Goal: Information Seeking & Learning: Learn about a topic

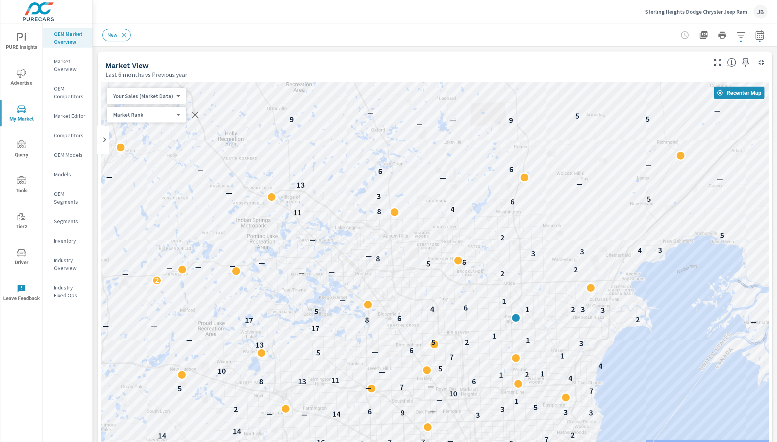
scroll to position [0, 0]
click at [683, 16] on div "Sterling Heights Dodge Chrysler Jeep Ram JB" at bounding box center [706, 12] width 122 height 14
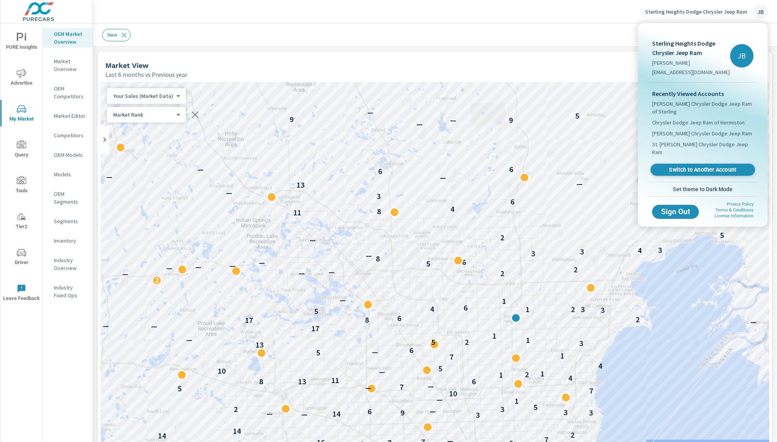
click at [682, 166] on span "Switch to Another Account" at bounding box center [702, 169] width 96 height 7
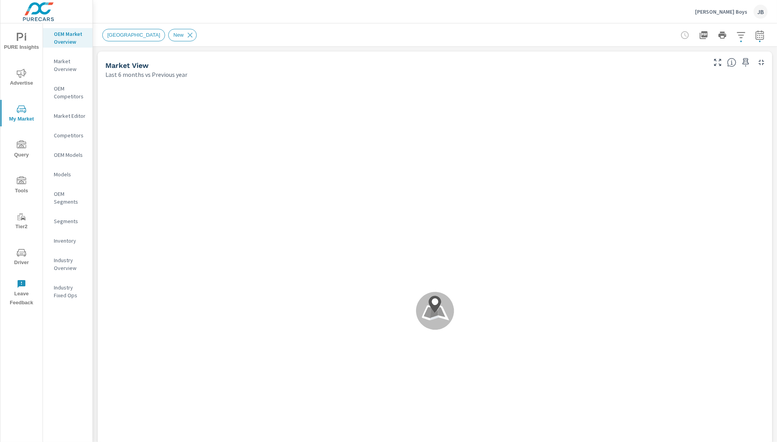
scroll to position [0, 0]
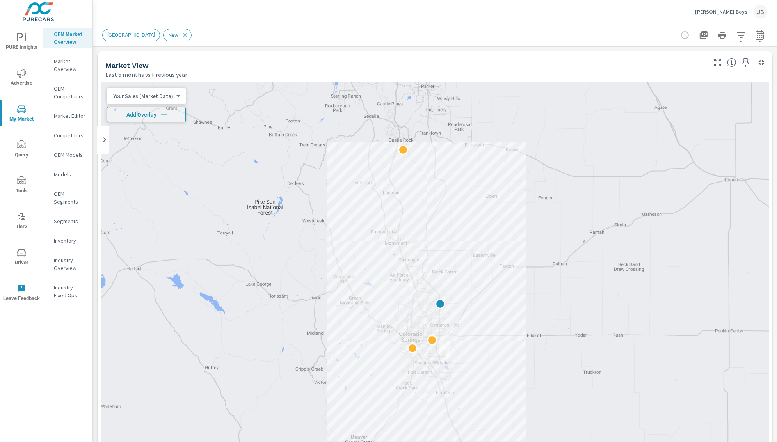
click at [18, 76] on icon "nav menu" at bounding box center [21, 73] width 9 height 9
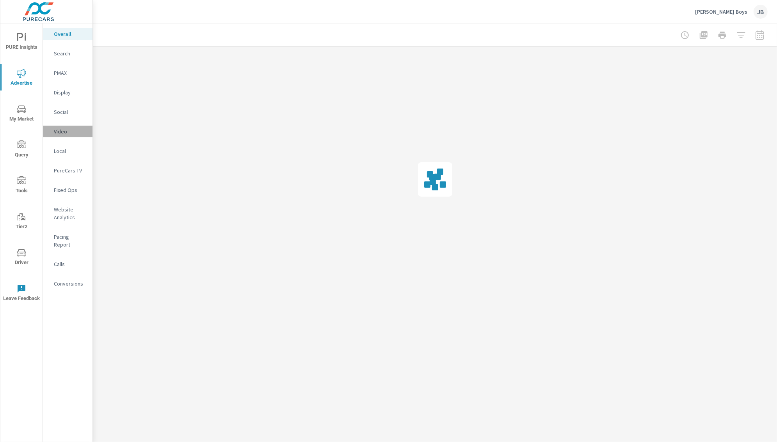
click at [64, 131] on p "Video" at bounding box center [70, 132] width 32 height 8
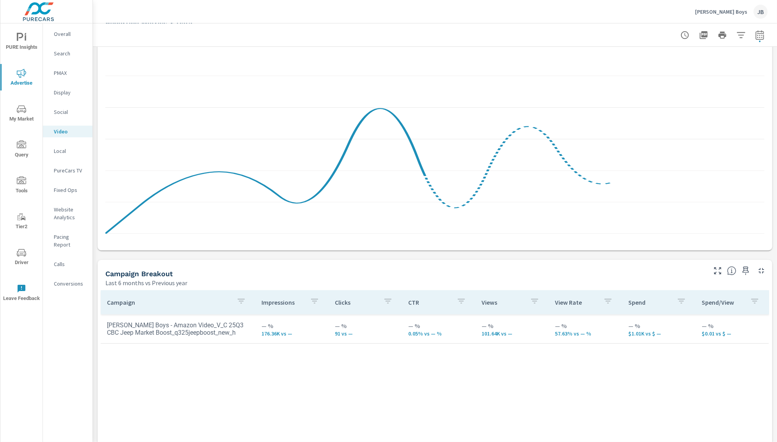
scroll to position [272, 0]
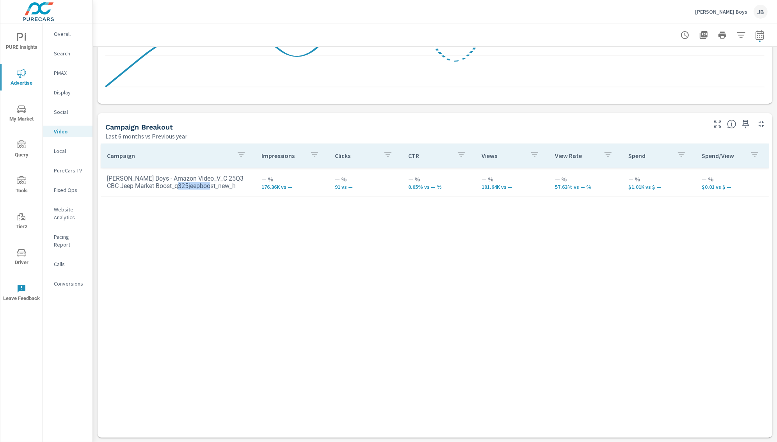
drag, startPoint x: 211, startPoint y: 187, endPoint x: 173, endPoint y: 183, distance: 37.6
click at [173, 183] on td "Faricy Boys - Amazon Video_V_C 25Q3 CBC Jeep Market Boost_q325jeepboost_new_h" at bounding box center [178, 181] width 154 height 27
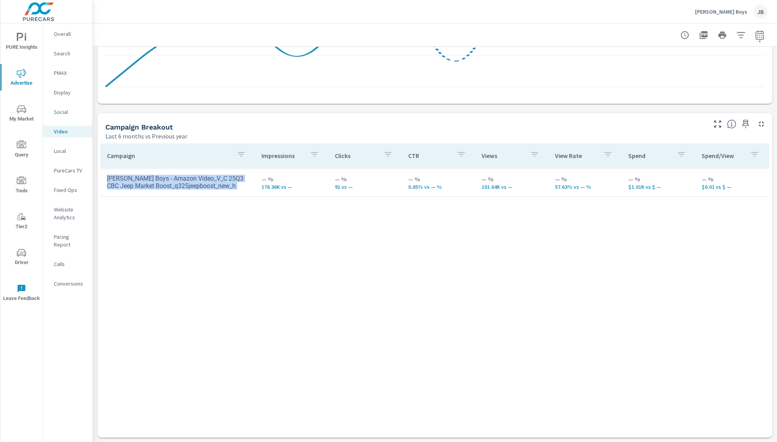
click at [200, 183] on td "Faricy Boys - Amazon Video_V_C 25Q3 CBC Jeep Market Boost_q325jeepboost_new_h" at bounding box center [178, 181] width 154 height 27
click at [183, 181] on td "Faricy Boys - Amazon Video_V_C 25Q3 CBC Jeep Market Boost_q325jeepboost_new_h" at bounding box center [178, 181] width 154 height 27
click at [214, 188] on td "Faricy Boys - Amazon Video_V_C 25Q3 CBC Jeep Market Boost_q325jeepboost_new_h" at bounding box center [178, 181] width 154 height 27
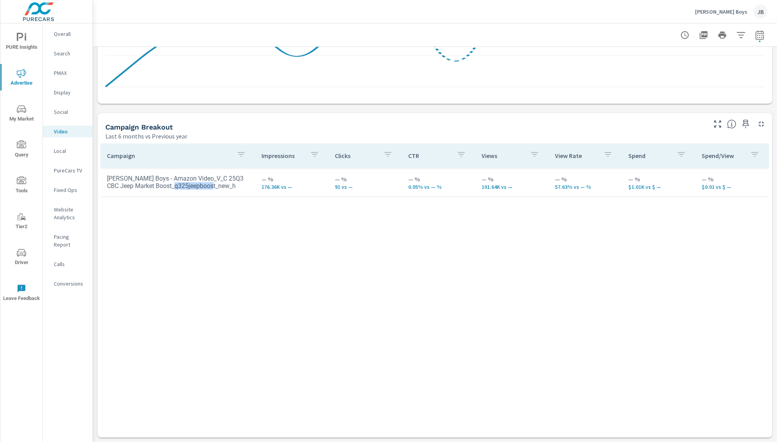
drag, startPoint x: 218, startPoint y: 188, endPoint x: 172, endPoint y: 182, distance: 46.1
click at [172, 182] on td "Faricy Boys - Amazon Video_V_C 25Q3 CBC Jeep Market Boost_q325jeepboost_new_h" at bounding box center [178, 181] width 154 height 27
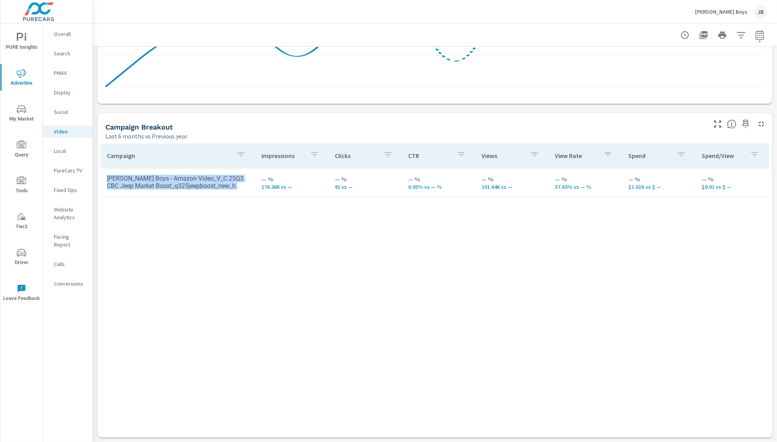
click at [229, 187] on td "Faricy Boys - Amazon Video_V_C 25Q3 CBC Jeep Market Boost_q325jeepboost_new_h" at bounding box center [178, 181] width 154 height 27
drag, startPoint x: 229, startPoint y: 187, endPoint x: 165, endPoint y: 182, distance: 63.4
click at [166, 182] on td "Faricy Boys - Amazon Video_V_C 25Q3 CBC Jeep Market Boost_q325jeepboost_new_h" at bounding box center [178, 181] width 154 height 27
click at [165, 182] on td "Faricy Boys - Amazon Video_V_C 25Q3 CBC Jeep Market Boost_q325jeepboost_new_h" at bounding box center [178, 181] width 154 height 27
click at [282, 185] on p "176.36K vs —" at bounding box center [291, 187] width 61 height 6
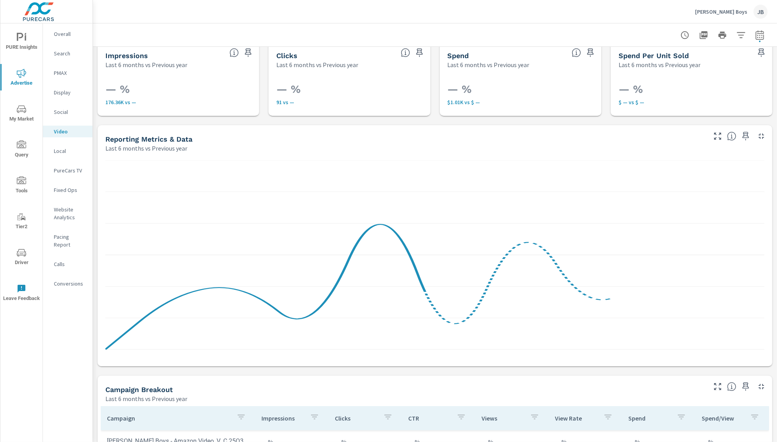
scroll to position [0, 0]
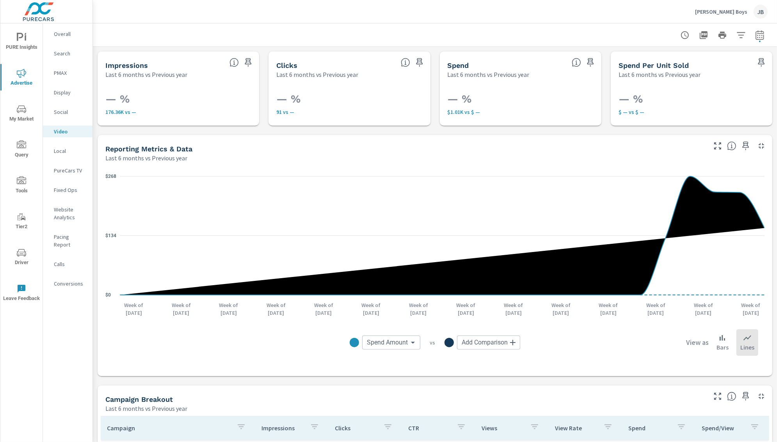
click at [473, 135] on div "Reporting Metrics & Data Last 6 months vs Previous year" at bounding box center [403, 149] width 610 height 28
click at [758, 33] on icon "button" at bounding box center [759, 34] width 8 height 9
select select "Last 6 months"
select select "Previous year"
click at [754, 100] on button "button" at bounding box center [748, 101] width 12 height 12
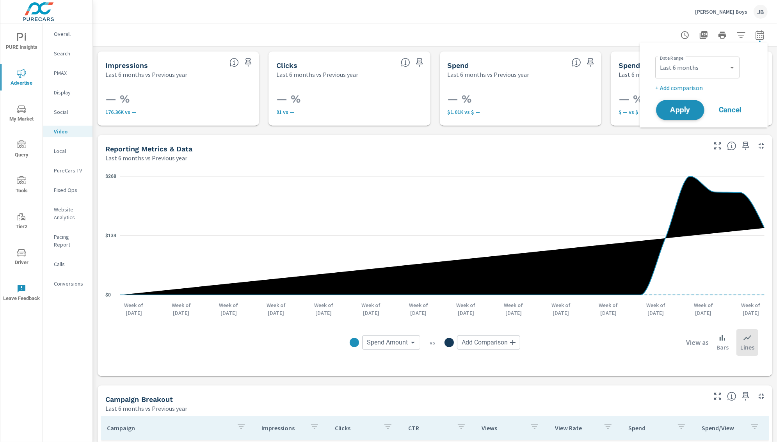
click at [686, 110] on span "Apply" at bounding box center [680, 109] width 32 height 7
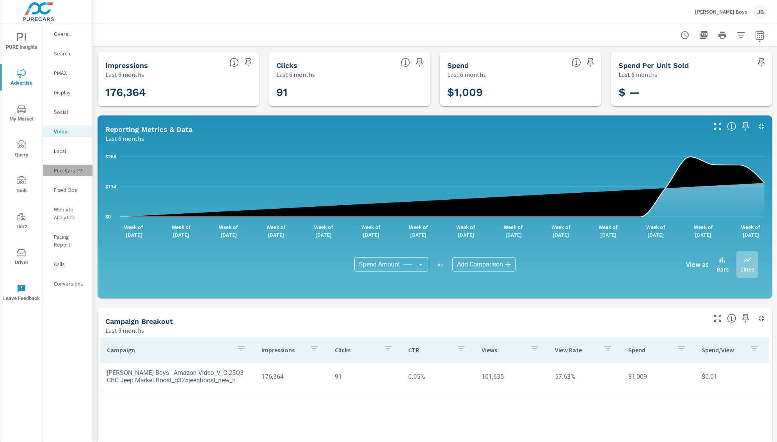
click at [65, 168] on p "PureCars TV" at bounding box center [70, 171] width 32 height 8
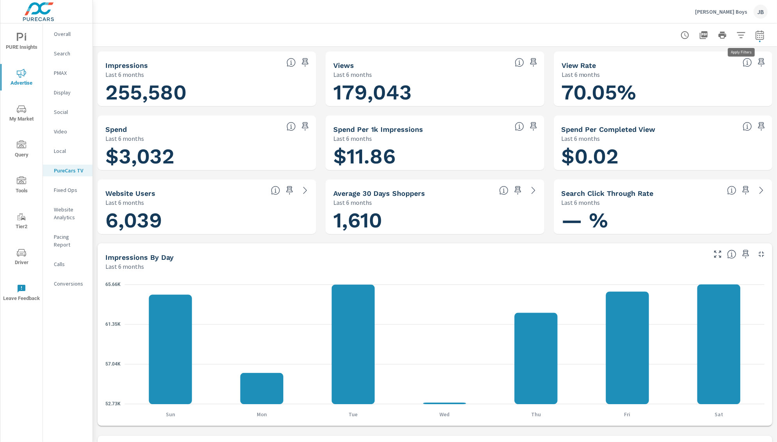
click at [741, 32] on icon "button" at bounding box center [740, 35] width 8 height 6
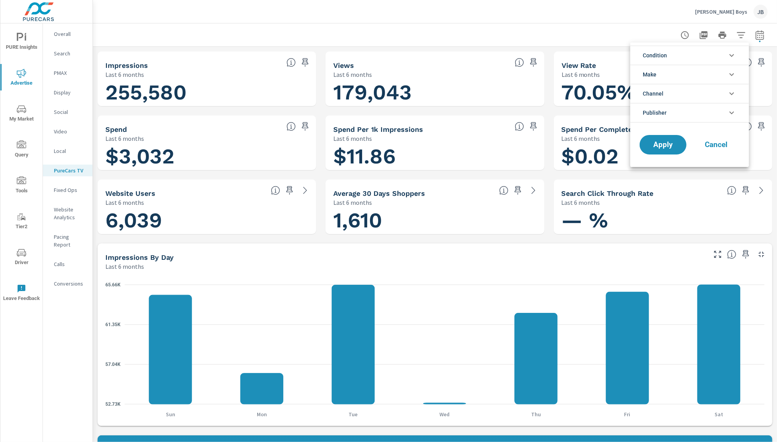
scroll to position [0, 0]
click at [729, 96] on icon "filter options" at bounding box center [731, 93] width 9 height 9
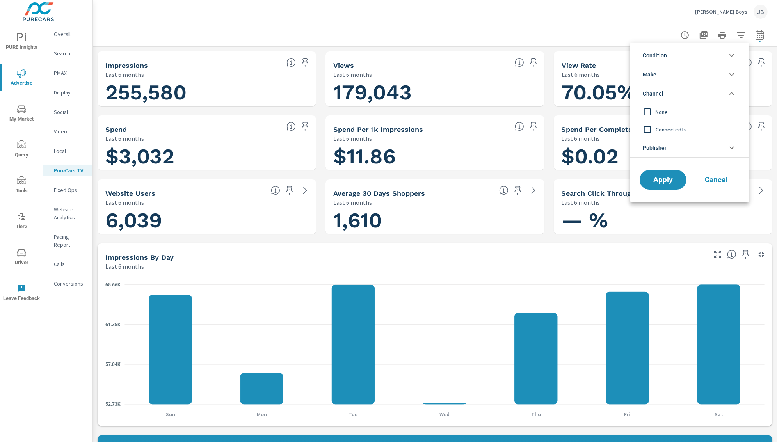
click at [671, 130] on span "ConnectedTv" at bounding box center [697, 129] width 85 height 9
click at [664, 180] on span "Apply" at bounding box center [663, 179] width 32 height 7
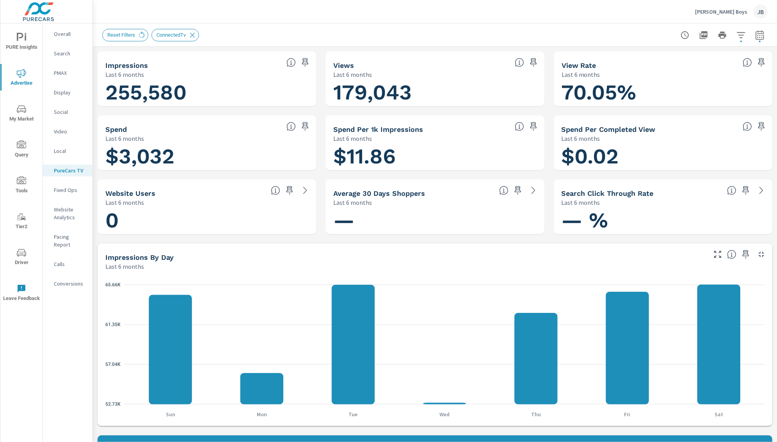
scroll to position [0, 0]
click at [744, 35] on icon "button" at bounding box center [740, 34] width 9 height 9
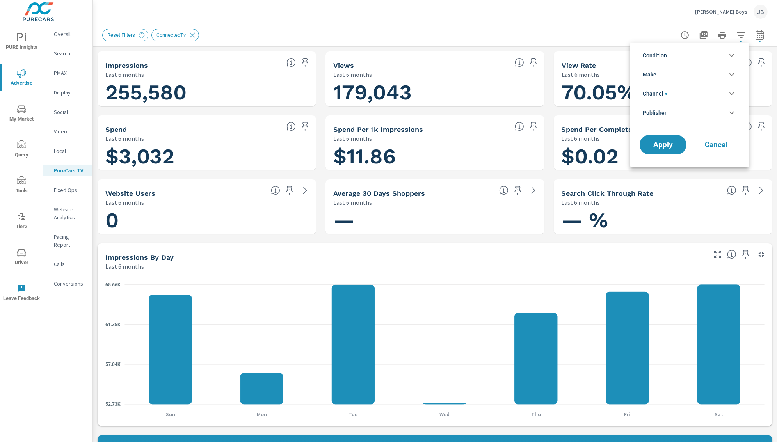
scroll to position [18, 0]
click at [726, 56] on li "Condition" at bounding box center [689, 55] width 119 height 19
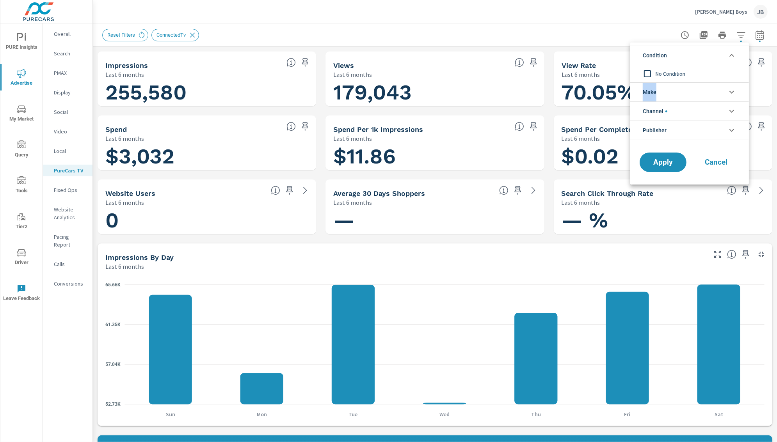
click at [726, 56] on li "Condition" at bounding box center [689, 55] width 119 height 19
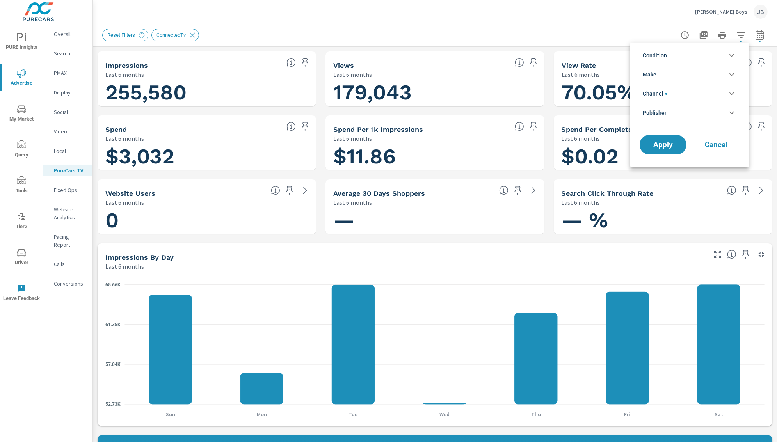
click at [724, 93] on li "Channel" at bounding box center [689, 93] width 119 height 19
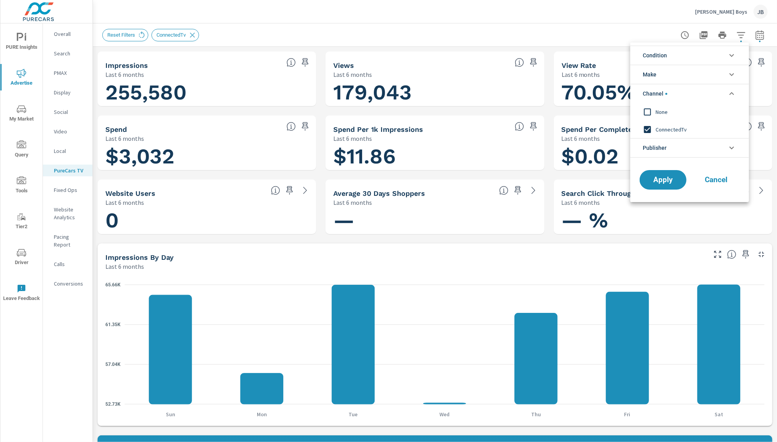
scroll to position [0, 0]
click at [718, 156] on li "Publisher" at bounding box center [689, 148] width 119 height 20
click at [651, 166] on input "filter options" at bounding box center [647, 166] width 16 height 16
click at [672, 197] on span "Apply" at bounding box center [663, 197] width 32 height 7
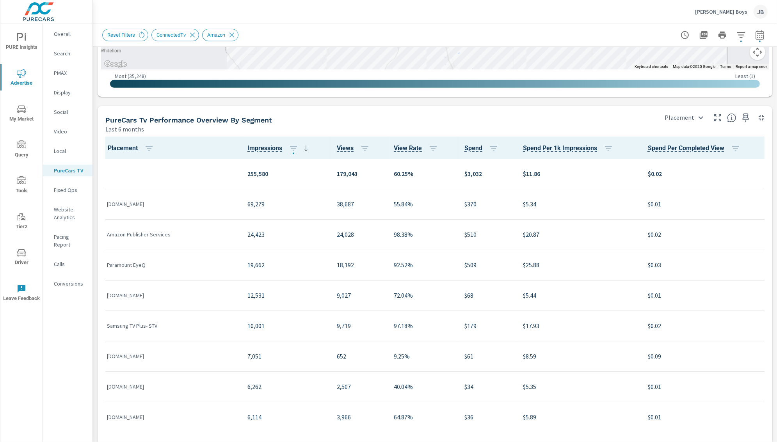
scroll to position [908, 0]
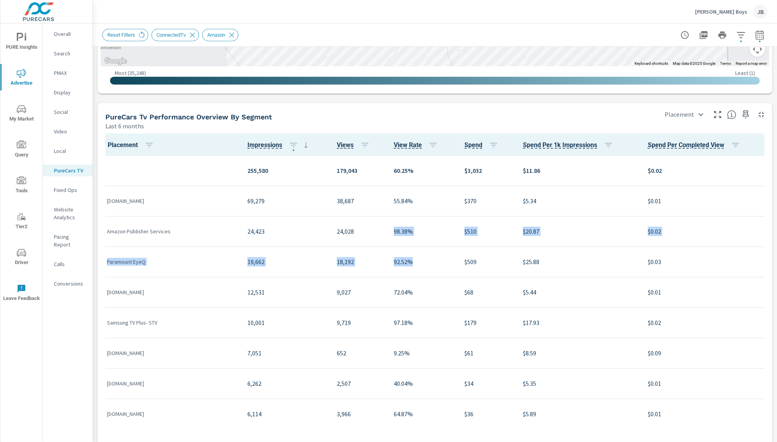
drag, startPoint x: 401, startPoint y: 256, endPoint x: 373, endPoint y: 242, distance: 31.4
click at [373, 242] on div "24,028" at bounding box center [359, 232] width 44 height 24
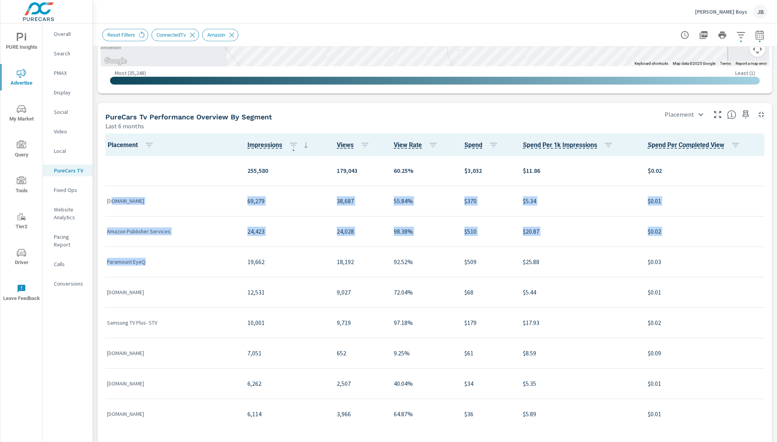
drag, startPoint x: 112, startPoint y: 200, endPoint x: 215, endPoint y: 259, distance: 119.0
click at [215, 259] on p "Paramount EyeQ" at bounding box center [171, 262] width 128 height 8
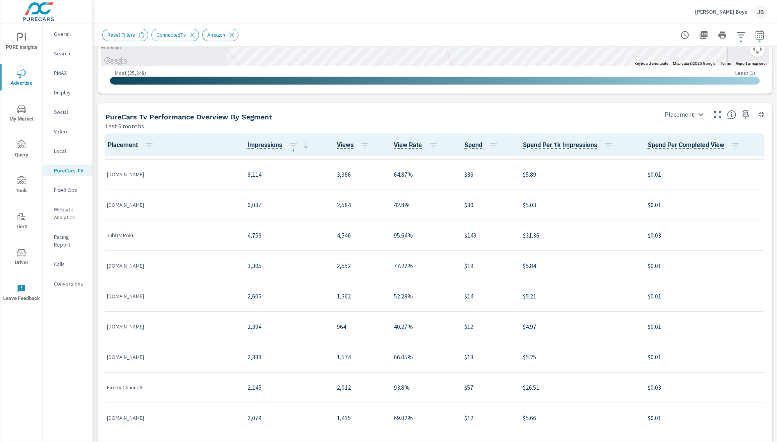
scroll to position [336, 0]
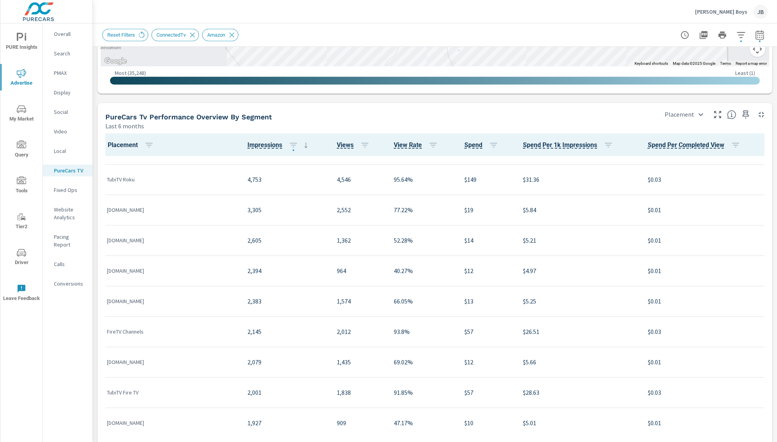
scroll to position [295, 0]
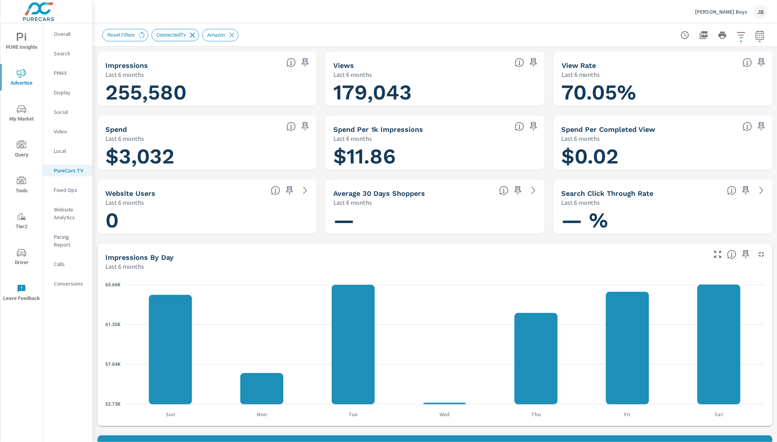
click at [195, 36] on icon at bounding box center [192, 35] width 9 height 9
click at [183, 34] on icon at bounding box center [181, 35] width 9 height 9
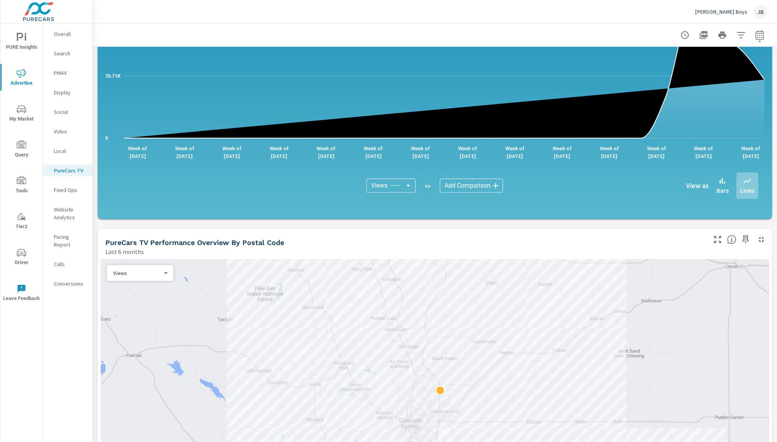
scroll to position [716, 0]
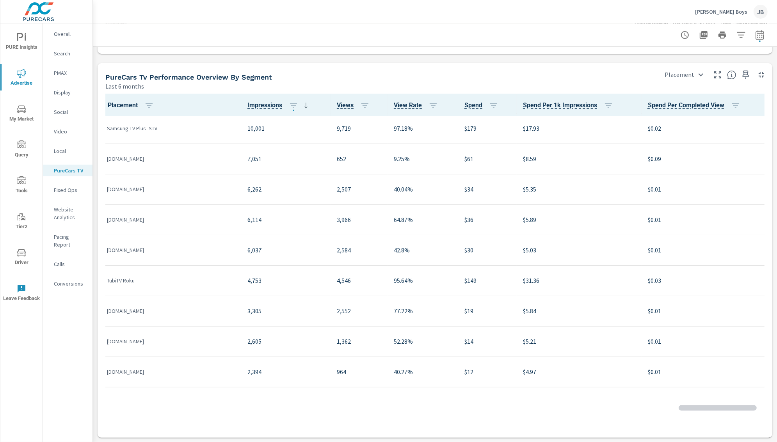
scroll to position [219, 0]
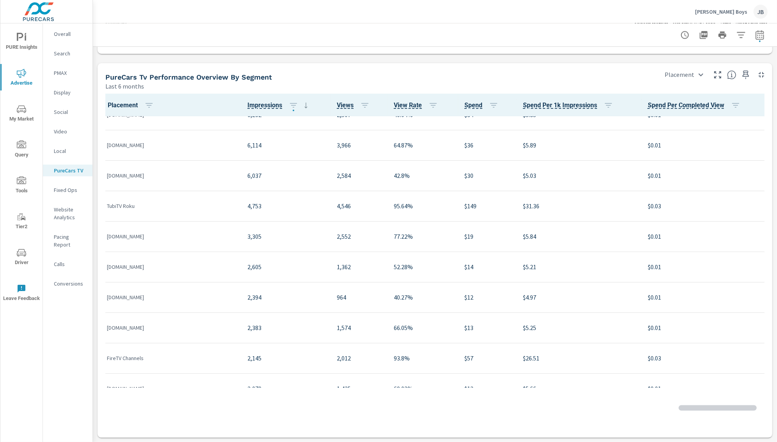
scroll to position [230, 0]
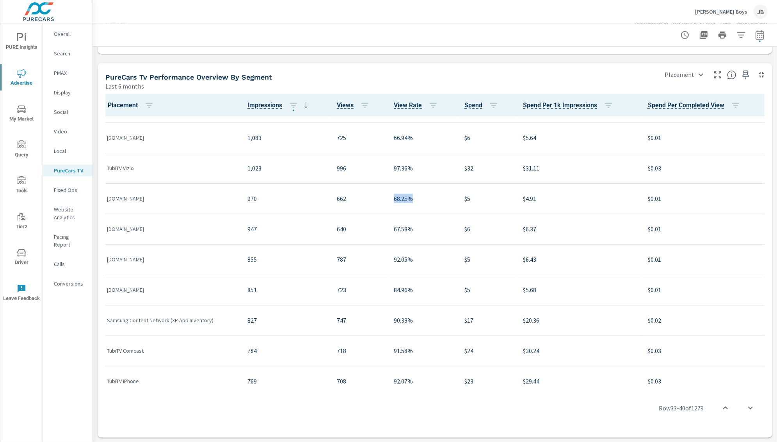
drag, startPoint x: 385, startPoint y: 200, endPoint x: 428, endPoint y: 201, distance: 42.9
click at [428, 201] on td "68.25%" at bounding box center [422, 198] width 71 height 30
click at [428, 201] on p "68.25%" at bounding box center [423, 198] width 58 height 9
drag, startPoint x: 411, startPoint y: 289, endPoint x: 346, endPoint y: 277, distance: 66.5
click at [346, 277] on tr "centurylink.net 851 723 84.96% $5 $5.68 $0.01" at bounding box center [435, 290] width 668 height 30
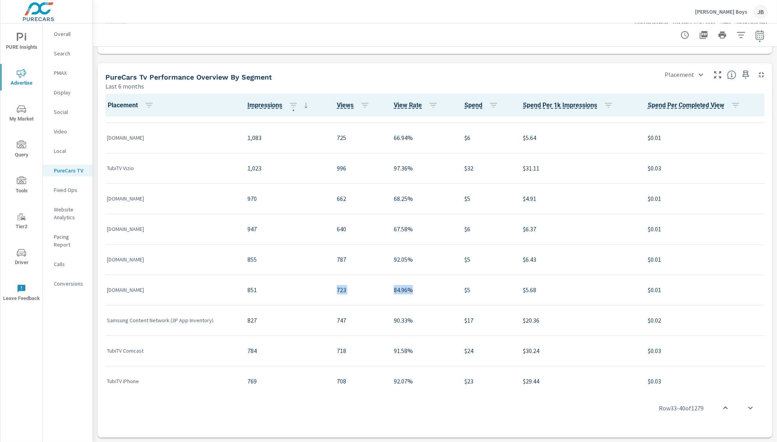
click at [346, 277] on td "723" at bounding box center [358, 290] width 57 height 30
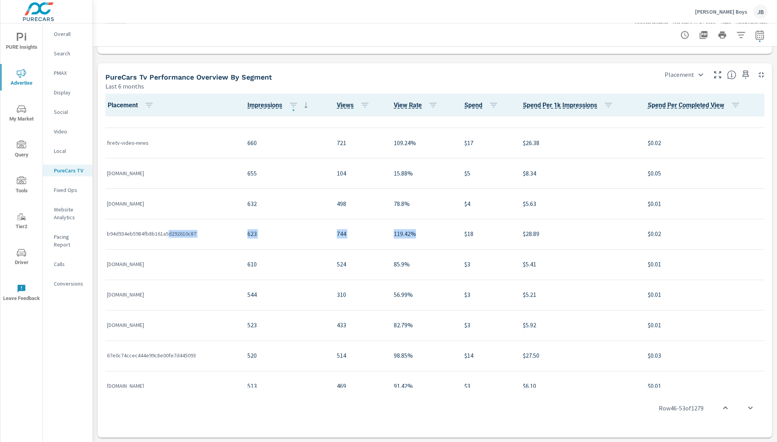
drag, startPoint x: 412, startPoint y: 237, endPoint x: 167, endPoint y: 238, distance: 245.3
click at [167, 238] on tr "b94d934eb5984fb8b161a5d292610c87 623 744 119.42% $18 $28.89 $0.02" at bounding box center [435, 234] width 668 height 30
click at [167, 238] on p "b94d934eb5984fb8b161a5d292610c87" at bounding box center [171, 234] width 128 height 8
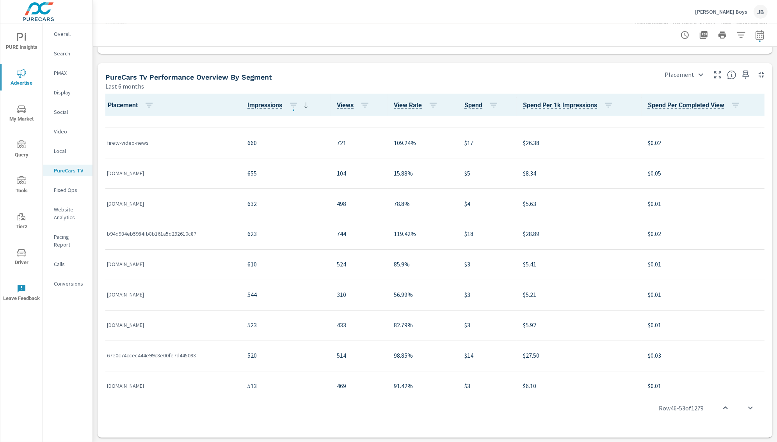
click at [321, 240] on td "623" at bounding box center [285, 234] width 89 height 30
drag, startPoint x: 381, startPoint y: 236, endPoint x: 293, endPoint y: 236, distance: 87.8
click at [294, 236] on tr "b94d934eb5984fb8b161a5d292610c87 623 744 119.42% $18 $28.89 $0.02" at bounding box center [435, 234] width 668 height 30
click at [293, 236] on p "623" at bounding box center [285, 233] width 77 height 9
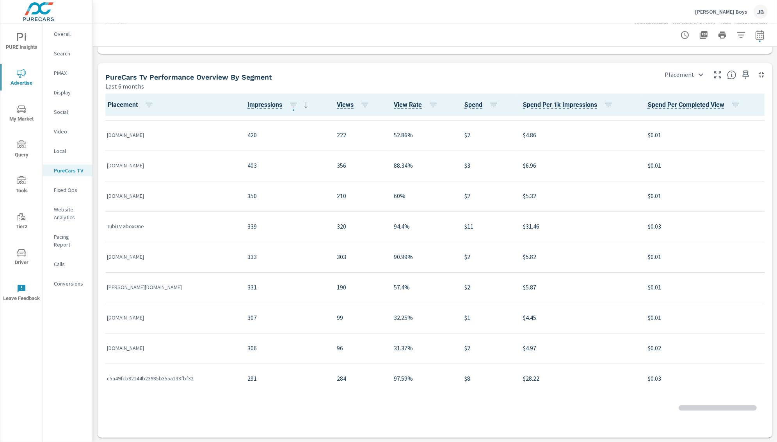
scroll to position [2059, 0]
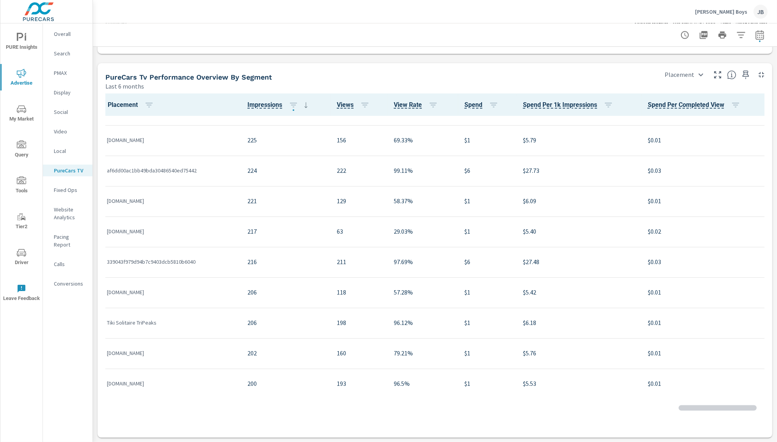
scroll to position [1512, 0]
click at [25, 37] on icon "nav menu" at bounding box center [26, 38] width 2 height 6
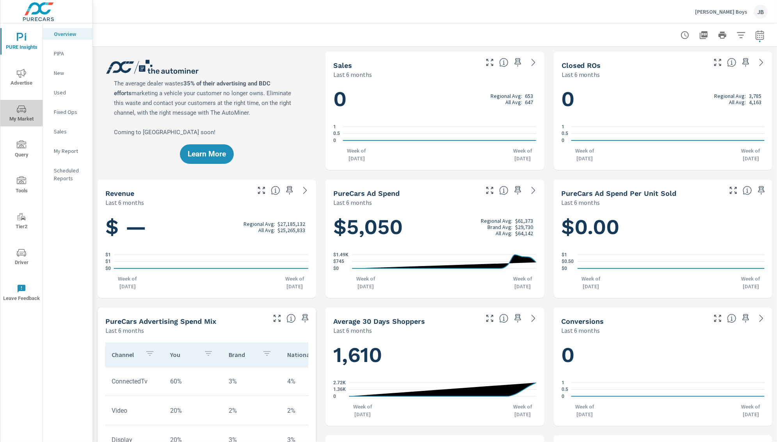
click at [25, 115] on span "My Market" at bounding box center [21, 114] width 37 height 19
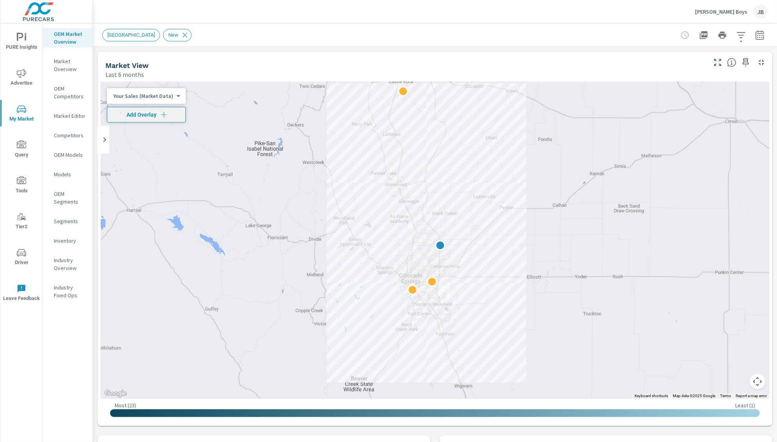
scroll to position [0, 0]
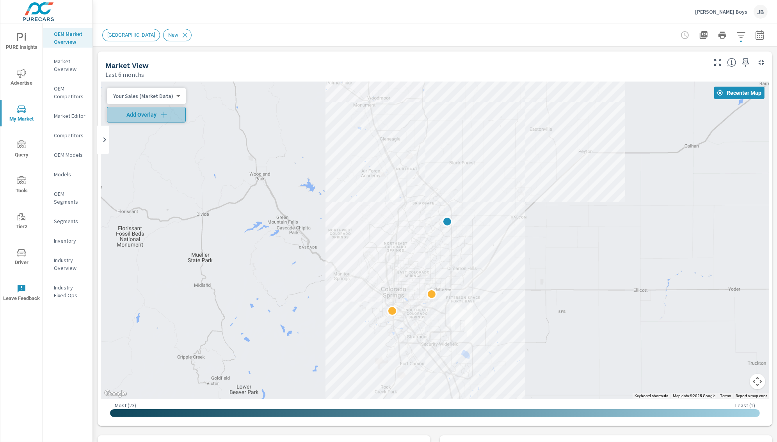
click at [146, 112] on span "Add Overlay" at bounding box center [146, 115] width 72 height 8
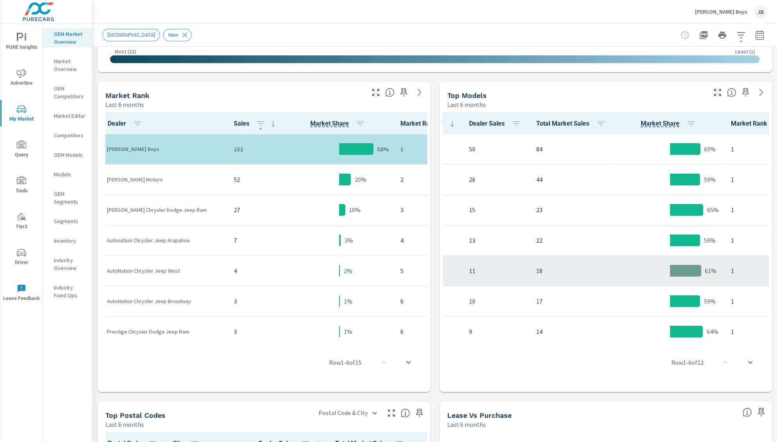
scroll to position [0, 198]
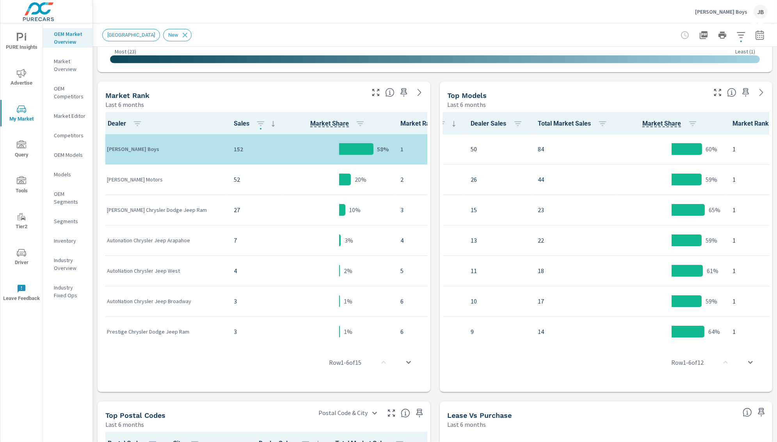
click at [440, 325] on div "Model Inventory Count Dealer Sales Total Market Sales Market Share Market Rank …" at bounding box center [606, 250] width 333 height 283
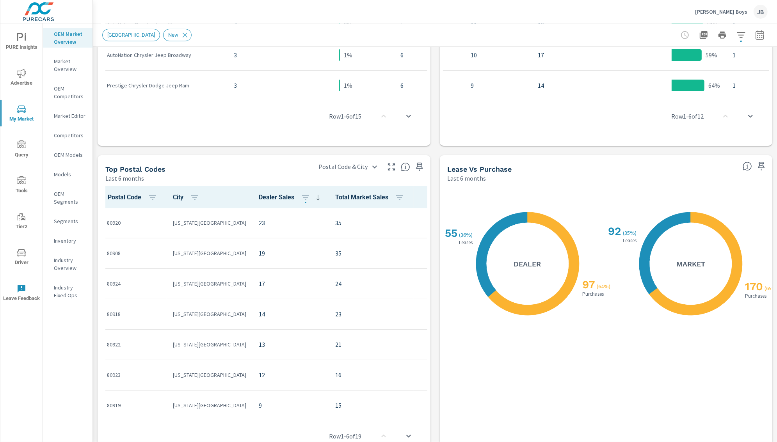
scroll to position [601, 0]
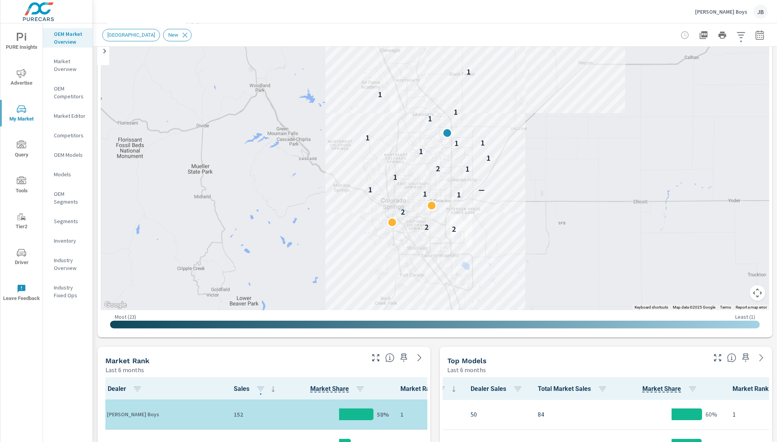
scroll to position [41, 0]
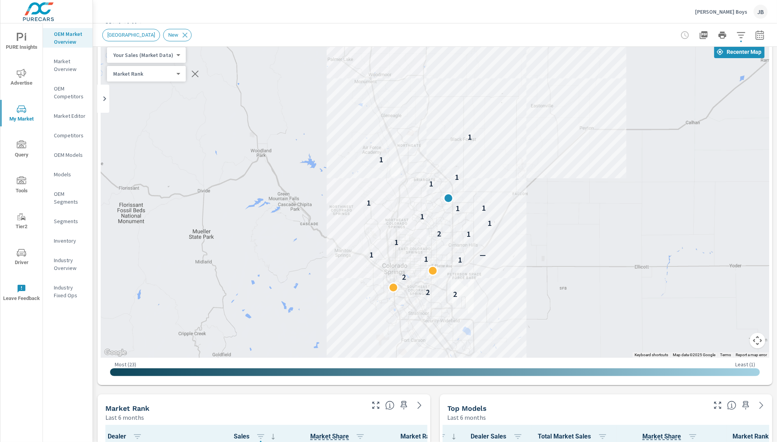
drag, startPoint x: 522, startPoint y: 142, endPoint x: 523, endPoint y: 160, distance: 18.4
click at [523, 160] on div "2 2 2 1 1 1 — 1 1 2 1 1 1 1 1 1 1 1 1" at bounding box center [435, 199] width 668 height 317
click at [163, 57] on body "PURE Insights Advertise My Market Query Tools Tier2 Driver Leave Feedback OEM M…" at bounding box center [388, 221] width 777 height 442
click at [410, 179] on div at bounding box center [388, 221] width 777 height 442
click at [168, 58] on body "PURE Insights Advertise My Market Query Tools Tier2 Driver Leave Feedback OEM M…" at bounding box center [388, 221] width 777 height 442
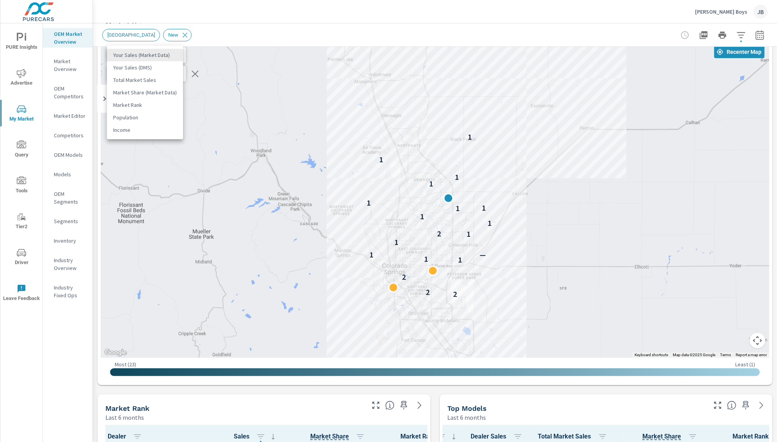
click at [157, 66] on li "Your Sales (DMS)" at bounding box center [145, 67] width 76 height 12
click at [157, 53] on body "PURE Insights Advertise My Market Query Tools Tier2 Driver Leave Feedback OEM M…" at bounding box center [388, 221] width 777 height 442
click at [156, 45] on li "Your Sales (Market Data)" at bounding box center [145, 42] width 76 height 12
click at [359, 27] on div "New Market Area New" at bounding box center [434, 34] width 665 height 23
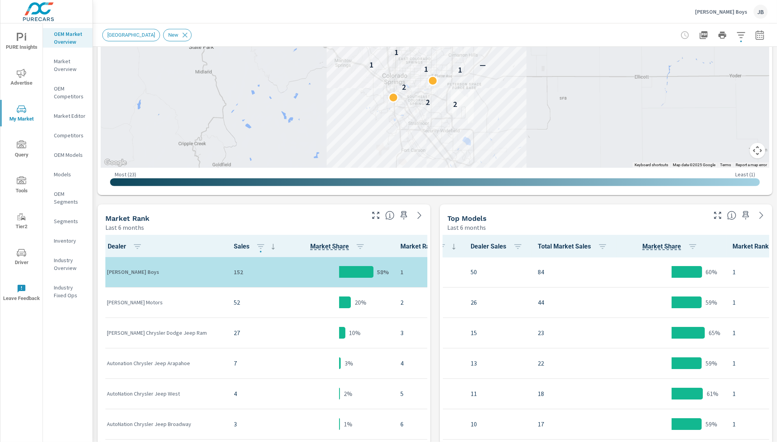
scroll to position [252, 0]
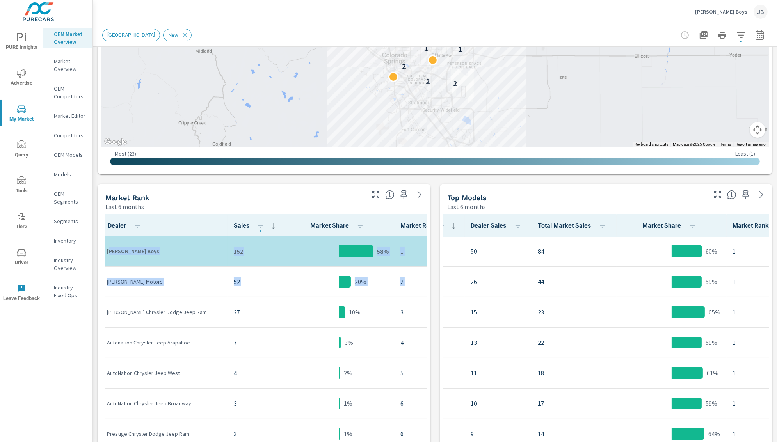
drag, startPoint x: 125, startPoint y: 279, endPoint x: 141, endPoint y: 301, distance: 27.2
drag, startPoint x: 141, startPoint y: 301, endPoint x: 149, endPoint y: 310, distance: 11.0
click at [142, 303] on div "Medved Chrysler Dodge Jeep Ram" at bounding box center [164, 312] width 114 height 24
click at [170, 342] on p "Autonation Chrysler Jeep Arapahoe" at bounding box center [164, 343] width 114 height 8
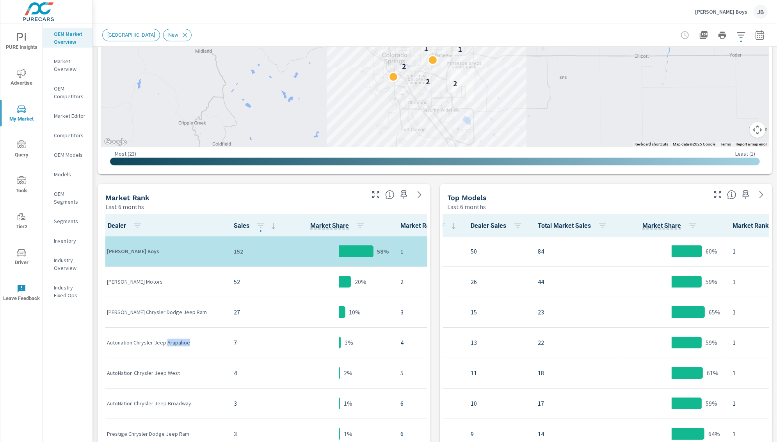
click at [170, 342] on p "Autonation Chrysler Jeep Arapahoe" at bounding box center [164, 343] width 114 height 8
click at [185, 374] on p "AutoNation Chrysler Jeep West" at bounding box center [164, 373] width 114 height 8
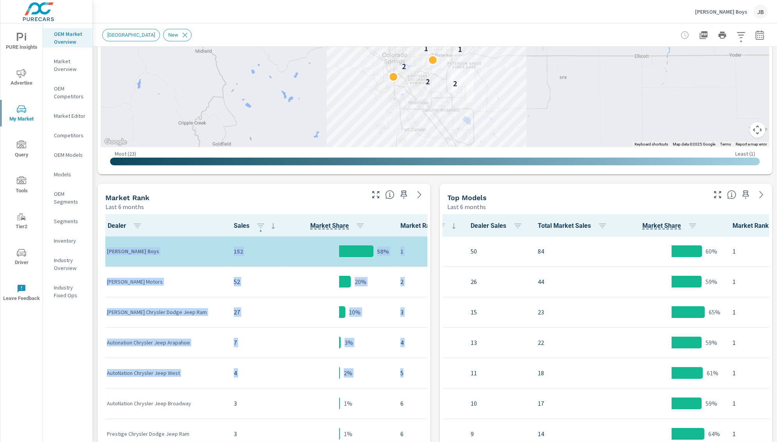
drag, startPoint x: 411, startPoint y: 373, endPoint x: 103, endPoint y: 328, distance: 310.7
drag, startPoint x: 252, startPoint y: 319, endPoint x: 161, endPoint y: 304, distance: 92.0
click at [251, 319] on div "27" at bounding box center [256, 312] width 44 height 24
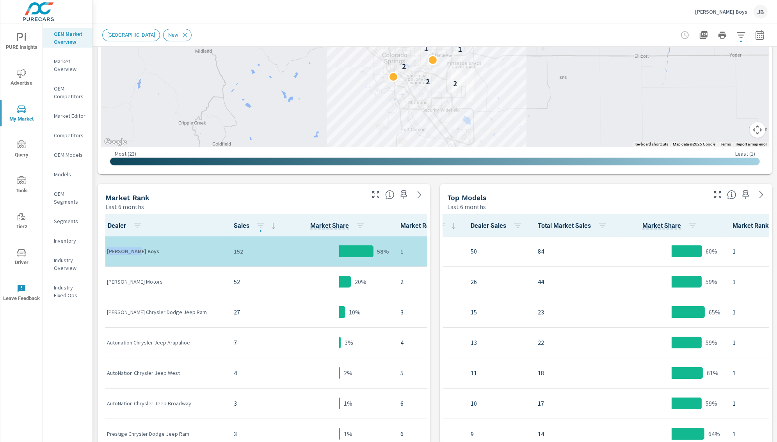
drag, startPoint x: 103, startPoint y: 251, endPoint x: 166, endPoint y: 263, distance: 63.9
drag, startPoint x: 166, startPoint y: 263, endPoint x: 232, endPoint y: 282, distance: 68.6
click at [166, 264] on td "Faricy Boys" at bounding box center [164, 251] width 127 height 30
drag, startPoint x: 417, startPoint y: 282, endPoint x: 247, endPoint y: 269, distance: 170.9
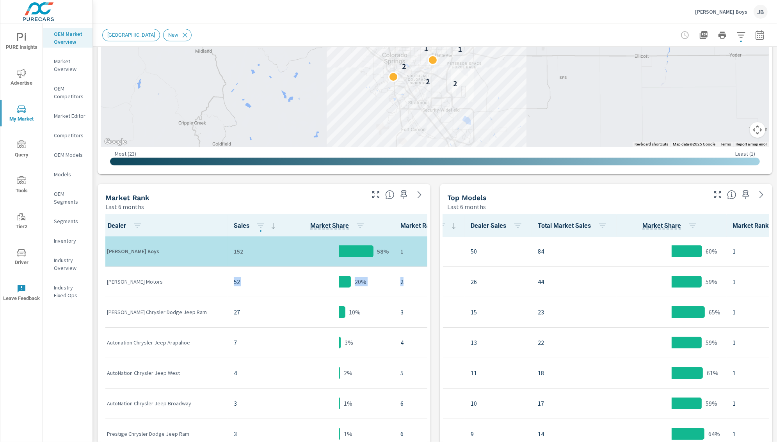
click at [247, 269] on tr "Perkins Motors 52 20% 2" at bounding box center [281, 281] width 361 height 30
click at [247, 270] on div "52" at bounding box center [256, 282] width 44 height 24
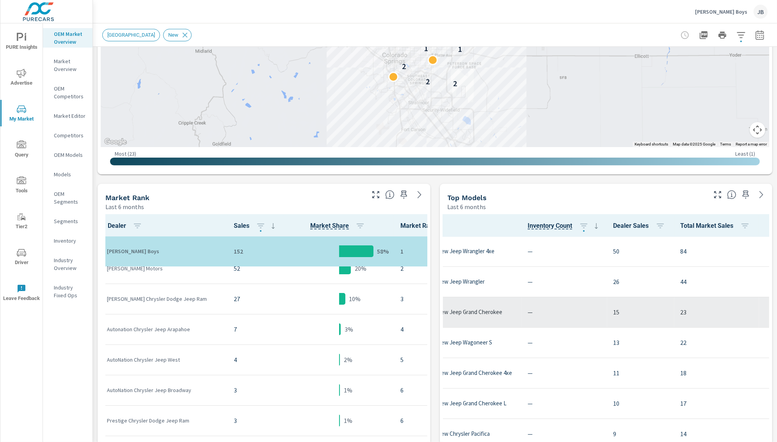
scroll to position [0, 0]
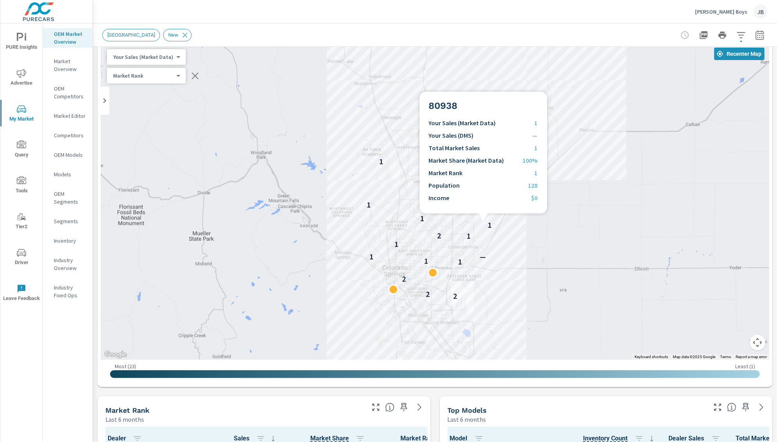
scroll to position [35, 0]
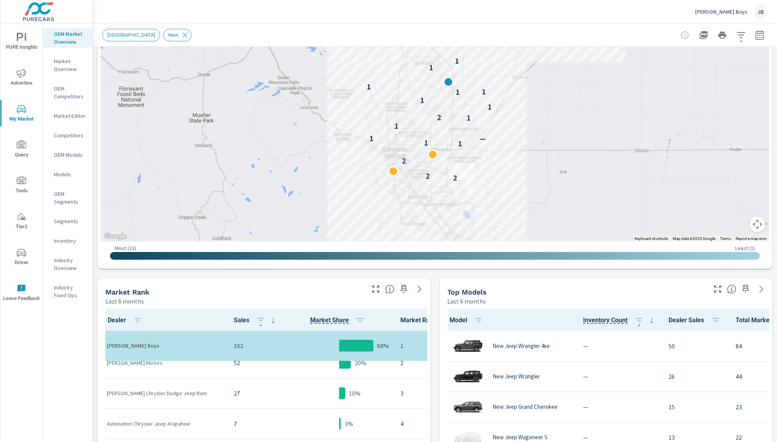
scroll to position [0, 0]
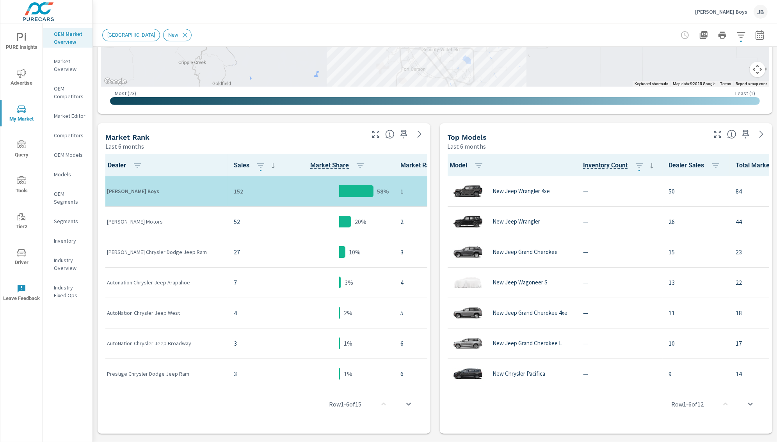
click at [431, 326] on div "Market View Last 6 months ← Move left → Move right ↑ Move up ↓ Move down + Zoom…" at bounding box center [435, 246] width 684 height 1023
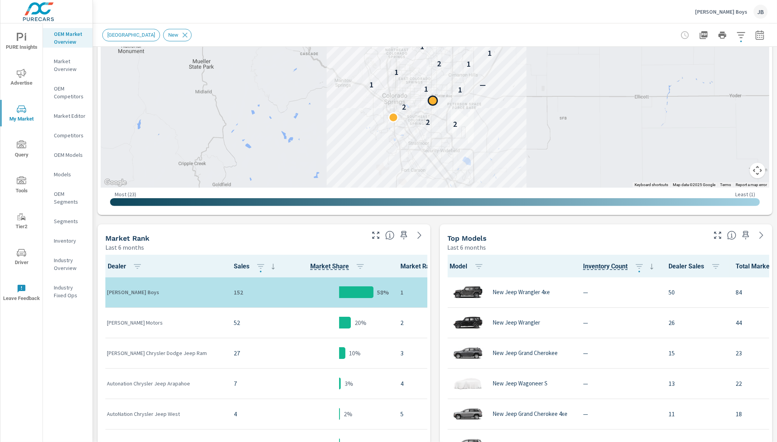
scroll to position [26, 0]
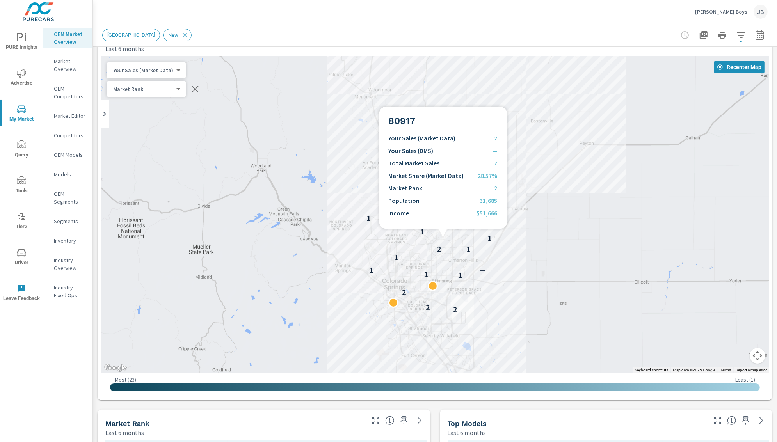
drag, startPoint x: 443, startPoint y: 213, endPoint x: 442, endPoint y: 272, distance: 59.7
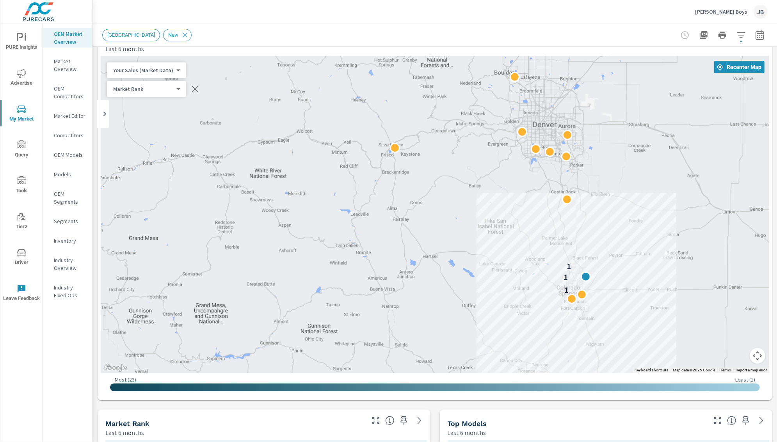
drag, startPoint x: 612, startPoint y: 185, endPoint x: 583, endPoint y: 207, distance: 36.1
click at [583, 207] on div "1 1 1" at bounding box center [435, 214] width 668 height 317
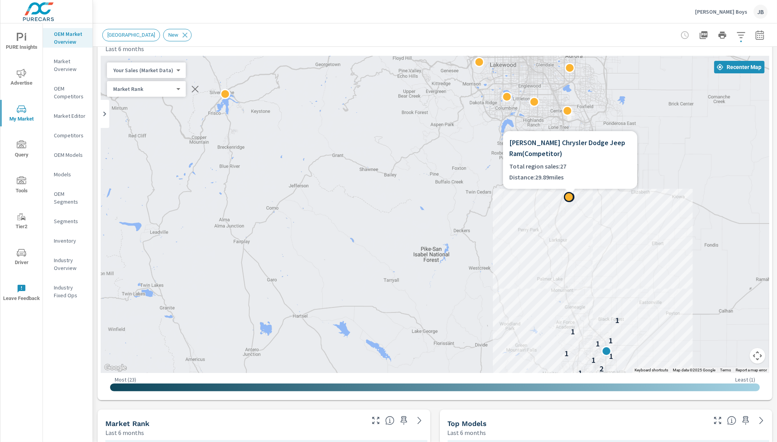
click at [570, 198] on div at bounding box center [569, 197] width 10 height 10
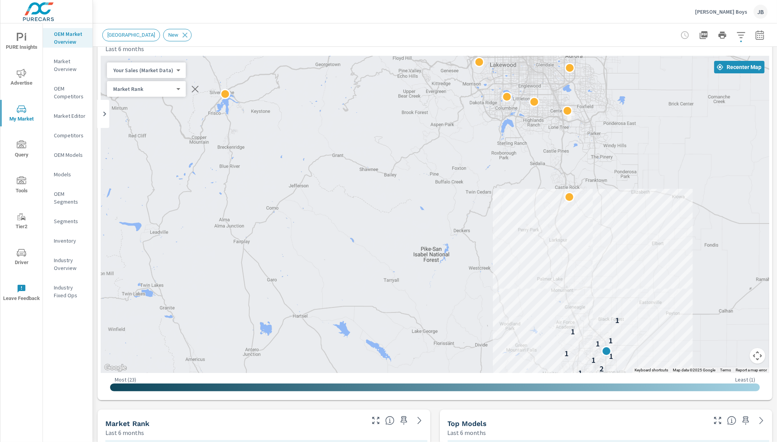
click at [435, 397] on div "← Move left → Move right ↑ Move up ↓ Move down + Zoom in - Zoom out Home Jump l…" at bounding box center [435, 226] width 674 height 347
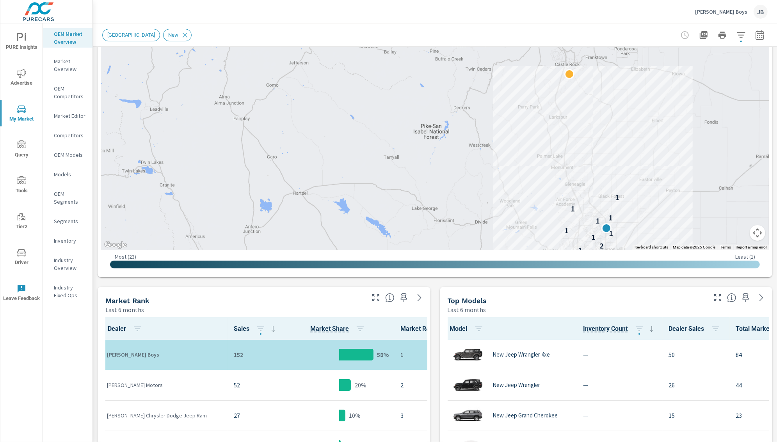
scroll to position [186, 0]
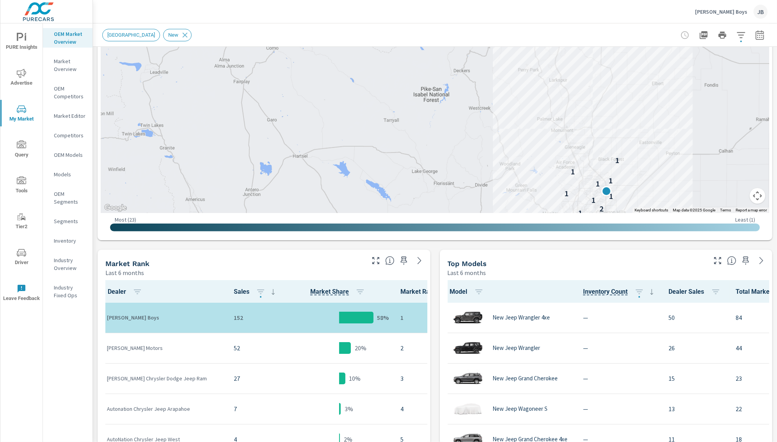
click at [135, 377] on p "Medved Chrysler Dodge Jeep Ram" at bounding box center [164, 378] width 114 height 8
click at [161, 375] on p "Medved Chrysler Dodge Jeep Ram" at bounding box center [164, 378] width 114 height 8
drag, startPoint x: 305, startPoint y: 372, endPoint x: 241, endPoint y: 373, distance: 64.0
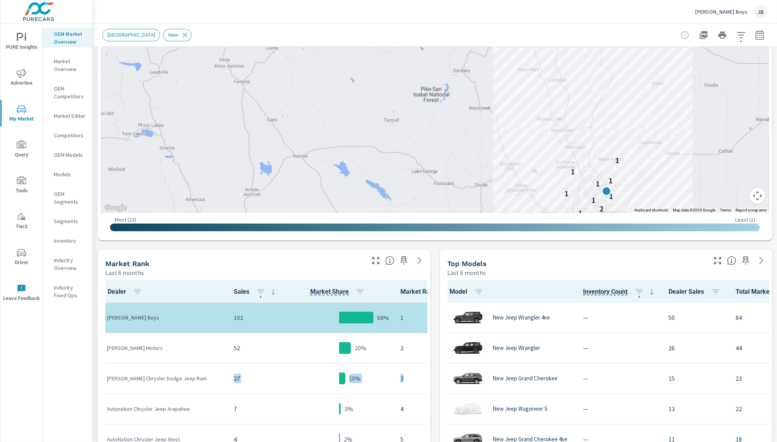
click at [241, 373] on tr "Medved Chrysler Dodge Jeep Ram 27 10% 3" at bounding box center [281, 378] width 361 height 30
click at [241, 374] on p "27" at bounding box center [256, 378] width 44 height 9
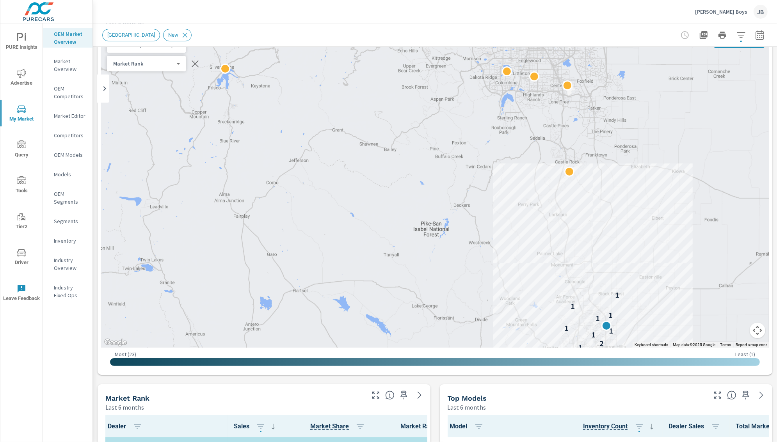
scroll to position [45, 0]
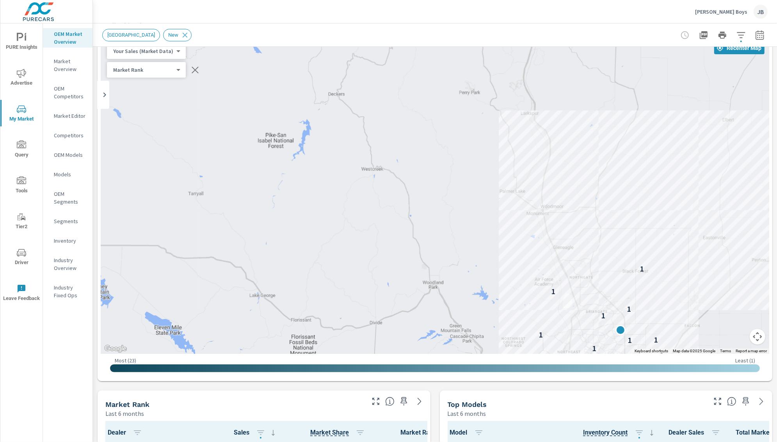
drag, startPoint x: 566, startPoint y: 242, endPoint x: 525, endPoint y: 135, distance: 114.8
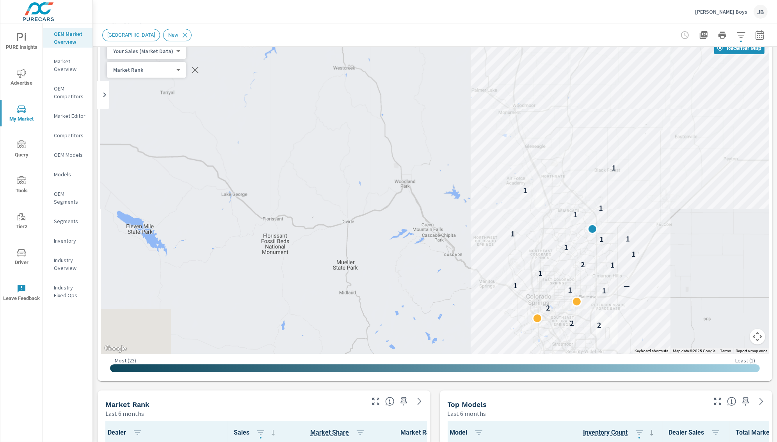
drag, startPoint x: 552, startPoint y: 220, endPoint x: 518, endPoint y: 104, distance: 121.1
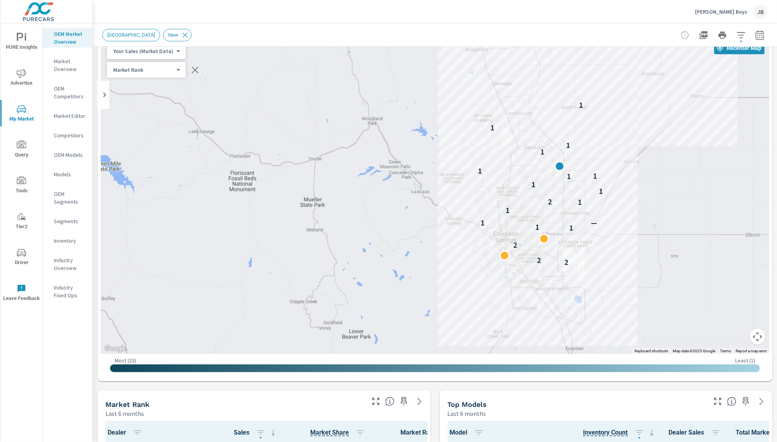
drag, startPoint x: 525, startPoint y: 162, endPoint x: 500, endPoint y: 120, distance: 49.1
click at [500, 120] on div "2 2 2 1 1 1 — 1 1 2 1 1 1 1 1 1 1 1 1" at bounding box center [435, 195] width 668 height 317
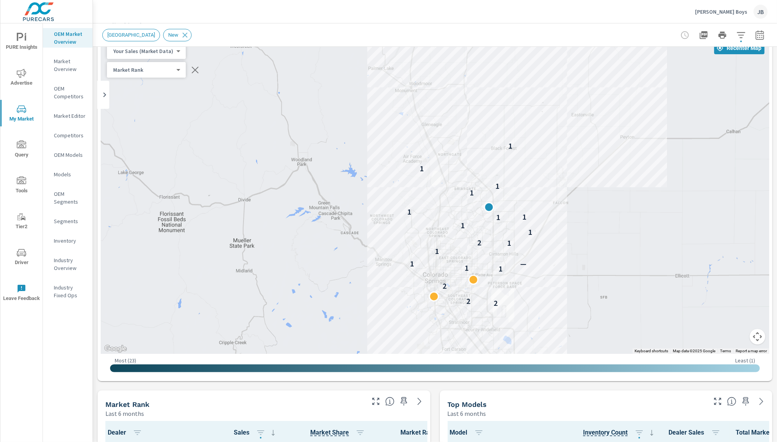
drag, startPoint x: 500, startPoint y: 120, endPoint x: 426, endPoint y: 163, distance: 86.0
click at [426, 163] on div "2 2 2 1 1 1 — 1 1 2 1 1 1 1 1 1 1 1 1" at bounding box center [435, 195] width 668 height 317
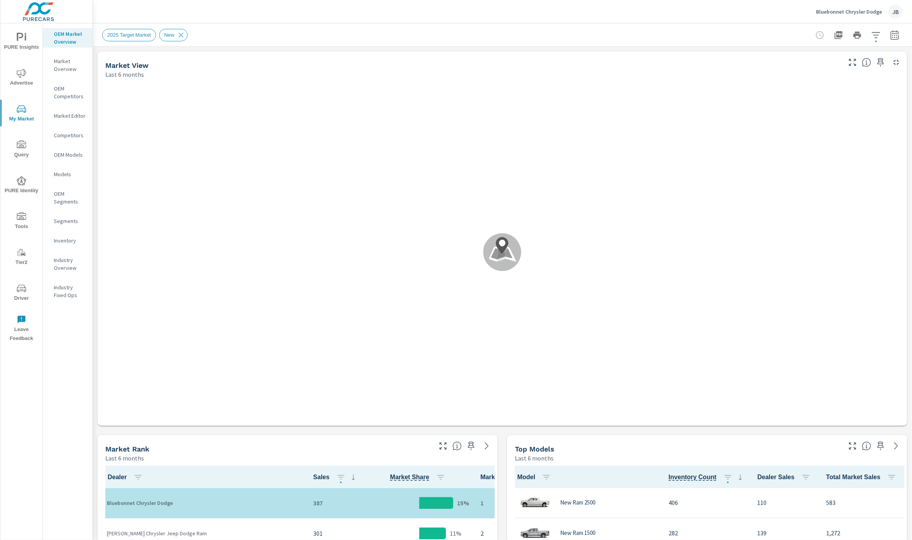
scroll to position [0, 0]
click at [755, 8] on p "Bluebonnet Chrysler Dodge" at bounding box center [849, 11] width 66 height 7
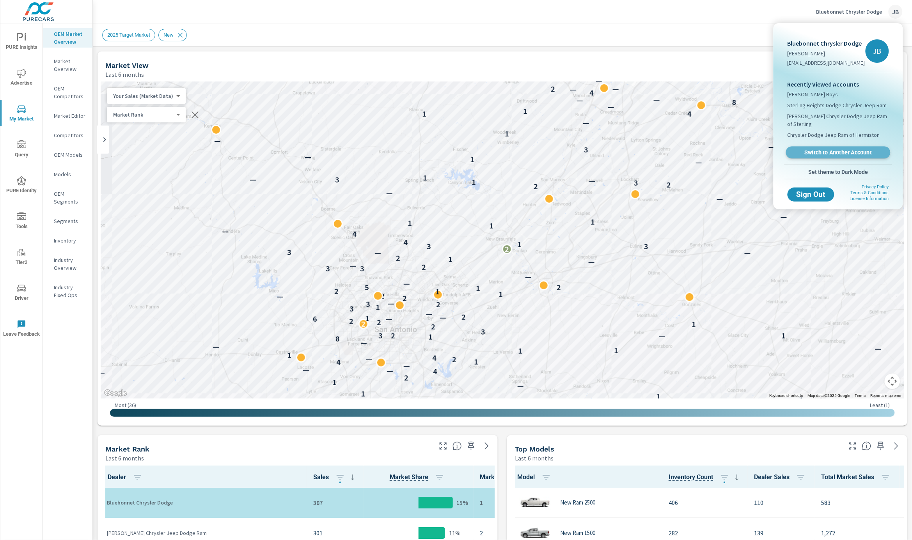
click at [755, 149] on span "Switch to Another Account" at bounding box center [838, 152] width 96 height 7
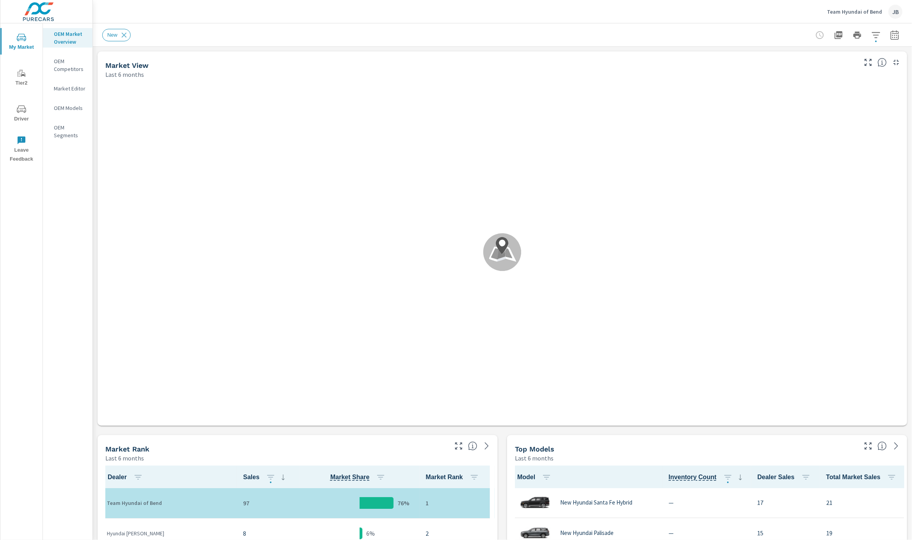
scroll to position [0, 0]
